Goal: Find specific page/section: Find specific page/section

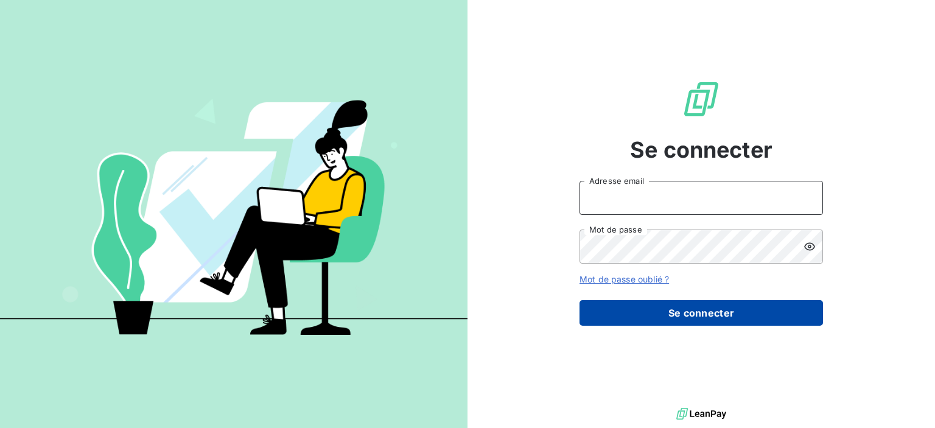
type input "[PERSON_NAME][EMAIL_ADDRESS][DOMAIN_NAME]"
click at [691, 310] on button "Se connecter" at bounding box center [700, 313] width 243 height 26
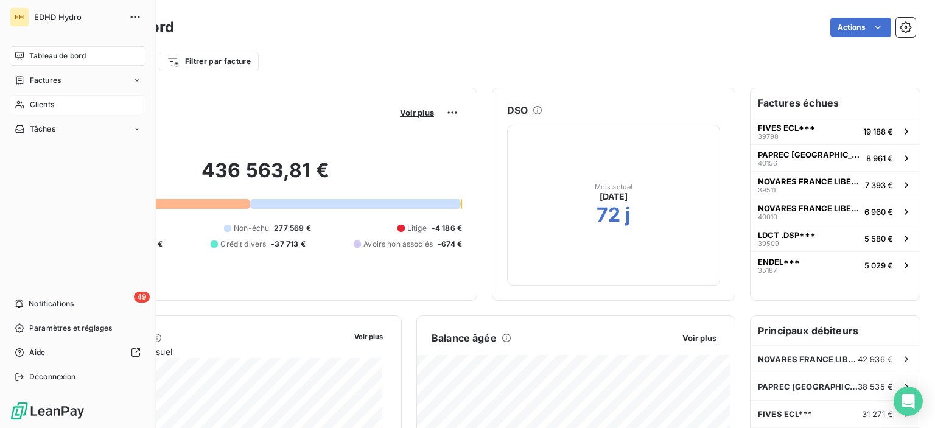
click at [46, 104] on span "Clients" at bounding box center [42, 104] width 24 height 11
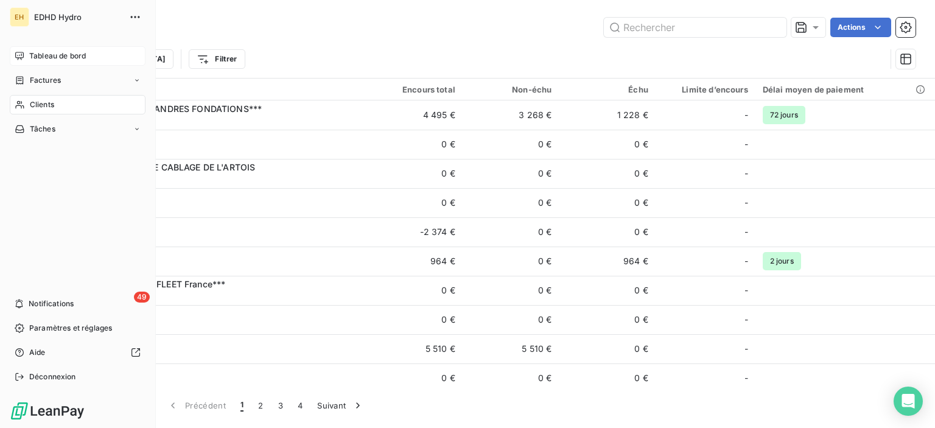
click at [47, 55] on span "Tableau de bord" at bounding box center [57, 56] width 57 height 11
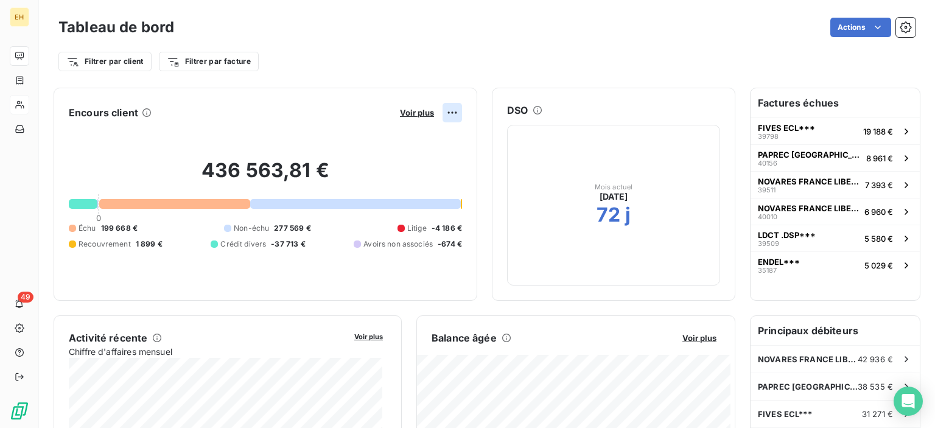
click at [445, 113] on html "EH 49 Tableau de bord Actions Filtrer par client Filtrer par facture Encours cl…" at bounding box center [467, 214] width 935 height 428
click at [409, 116] on html "EH 49 Tableau de bord Actions Filtrer par client Filtrer par facture Encours cl…" at bounding box center [467, 214] width 935 height 428
click at [409, 114] on span "Voir plus" at bounding box center [417, 113] width 34 height 10
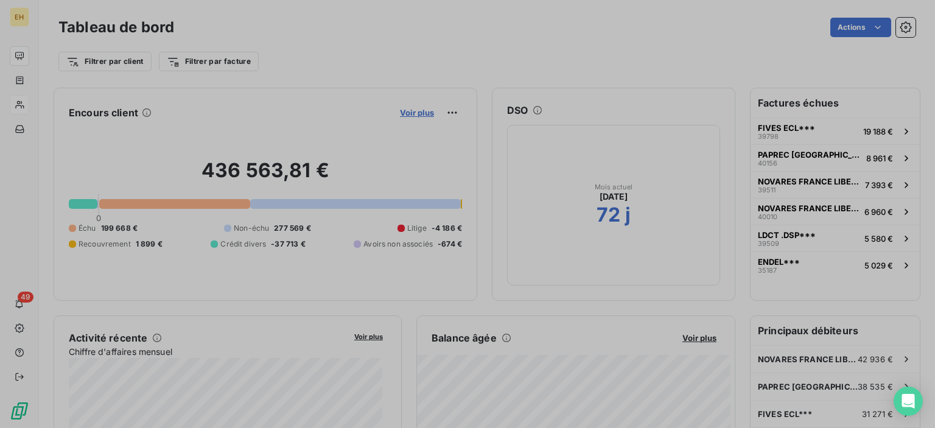
scroll to position [245, 458]
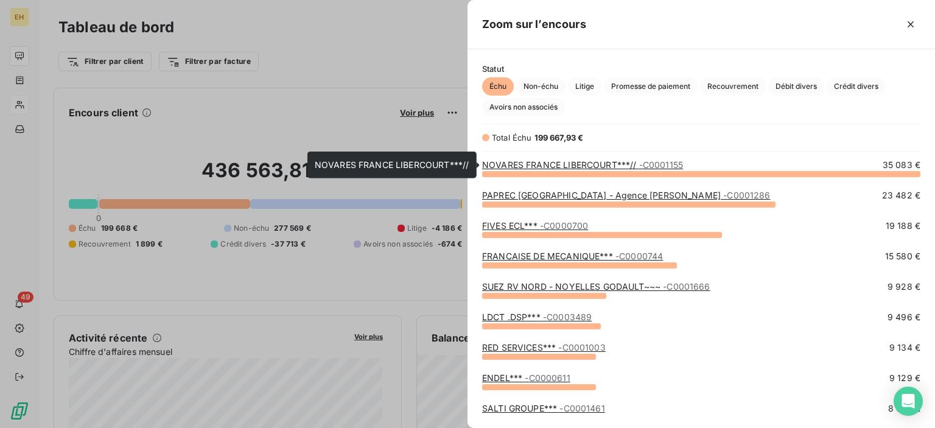
click at [588, 161] on link "NOVARES FRANCE LIBERCOURT***// - C0001155" at bounding box center [582, 164] width 201 height 10
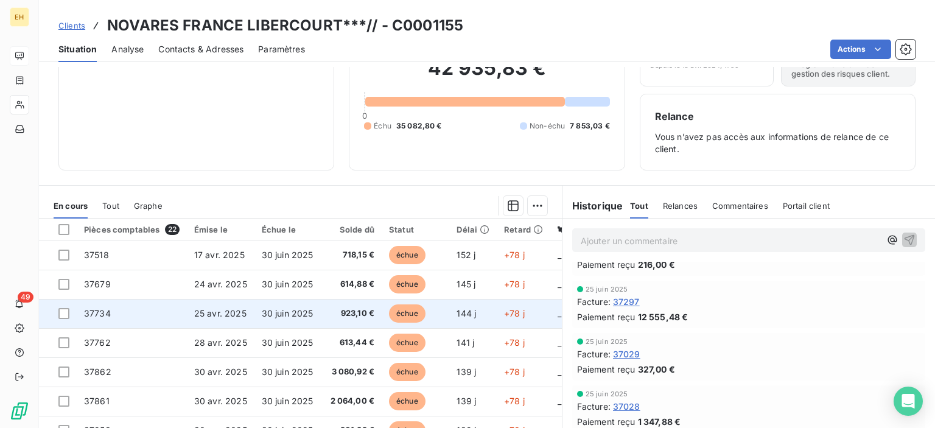
scroll to position [11, 0]
